Goal: Go to known website: Access a specific website the user already knows

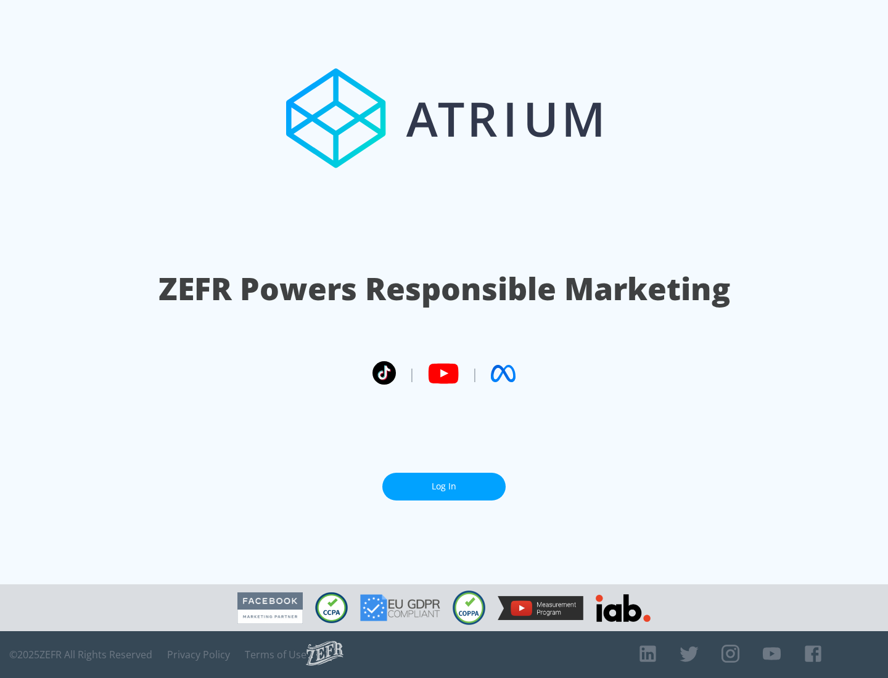
click at [444, 482] on link "Log In" at bounding box center [443, 487] width 123 height 28
